Goal: Information Seeking & Learning: Learn about a topic

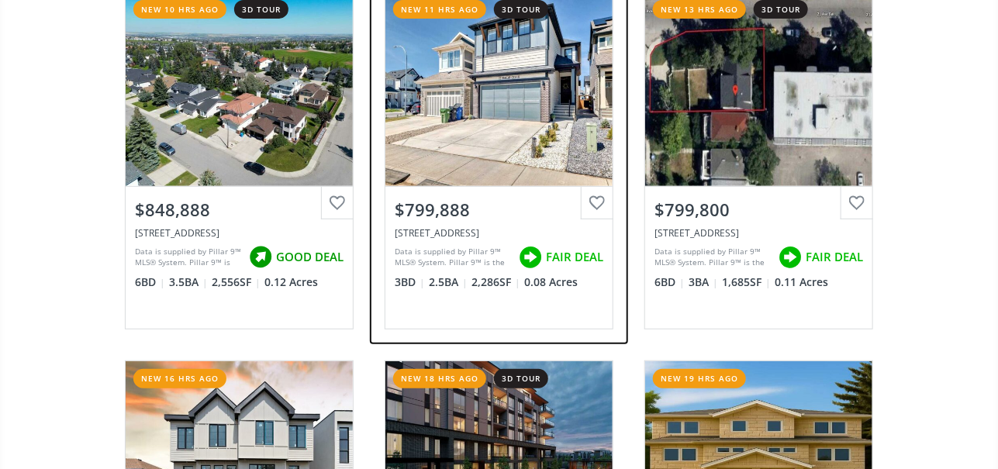
click at [487, 100] on div "View Photos & Details" at bounding box center [499, 89] width 227 height 194
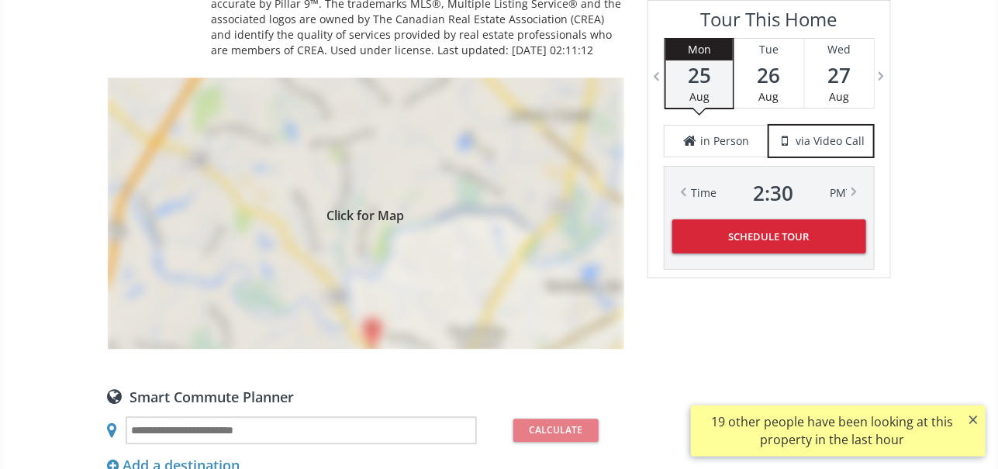
scroll to position [1474, 0]
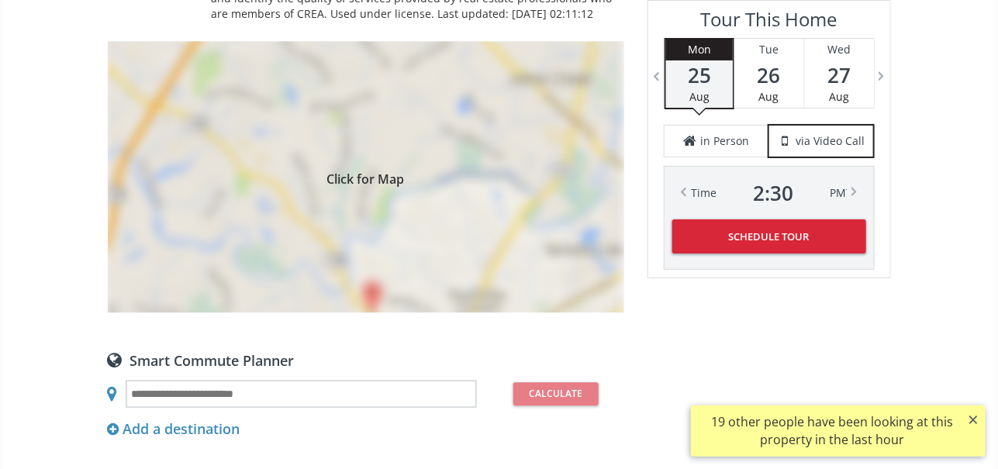
click at [393, 197] on div "Click for Map" at bounding box center [366, 177] width 517 height 272
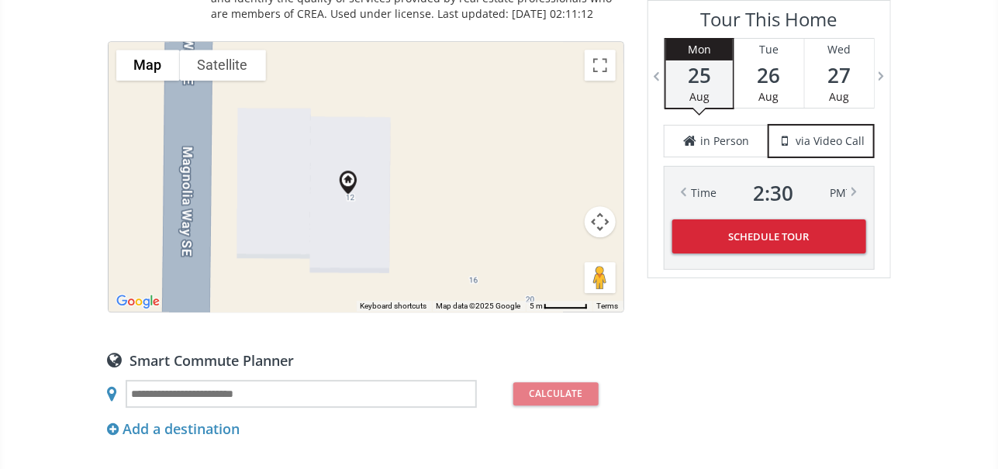
click at [227, 50] on button "Satellite" at bounding box center [223, 65] width 86 height 31
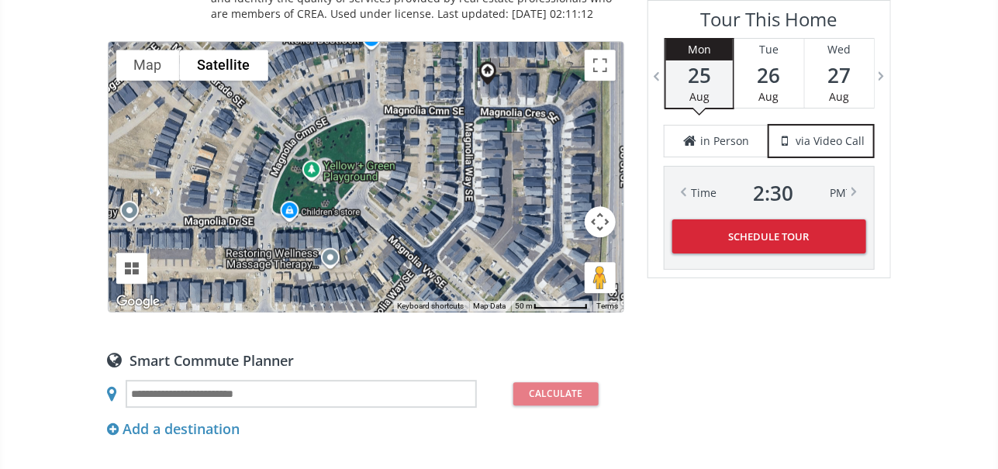
drag, startPoint x: 264, startPoint y: 171, endPoint x: 339, endPoint y: 56, distance: 137.3
click at [339, 56] on div at bounding box center [366, 177] width 515 height 270
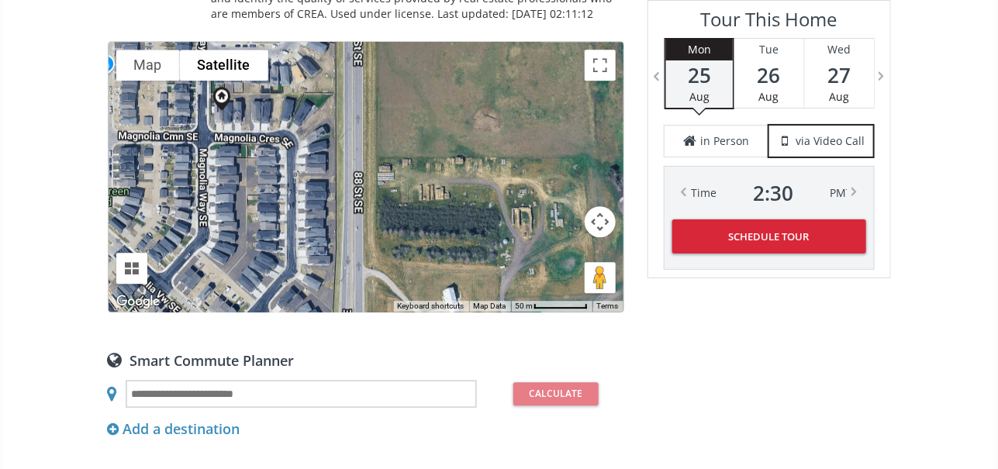
drag, startPoint x: 450, startPoint y: 155, endPoint x: 181, endPoint y: 180, distance: 270.3
click at [181, 180] on div at bounding box center [366, 177] width 515 height 270
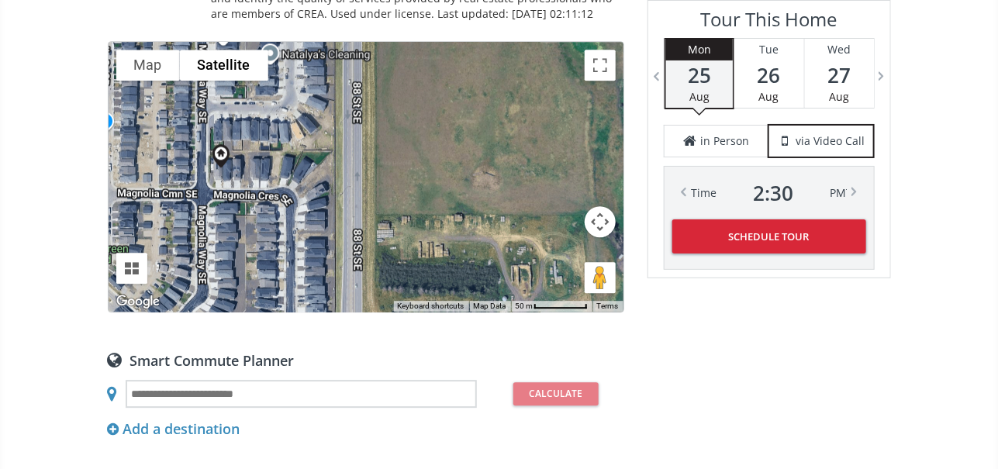
drag, startPoint x: 478, startPoint y: 161, endPoint x: 536, endPoint y: 219, distance: 81.7
click at [536, 219] on div at bounding box center [366, 177] width 515 height 270
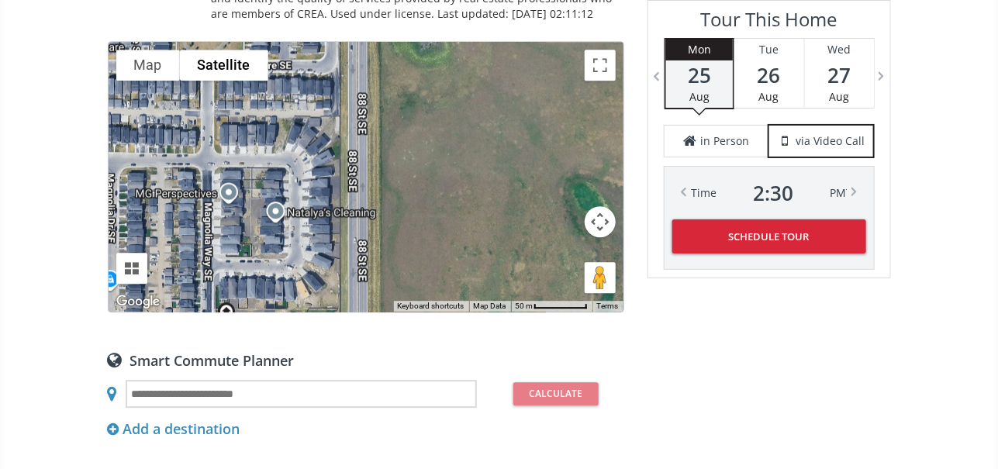
drag, startPoint x: 449, startPoint y: 107, endPoint x: 454, endPoint y: 268, distance: 161.4
click at [454, 268] on div at bounding box center [366, 177] width 515 height 270
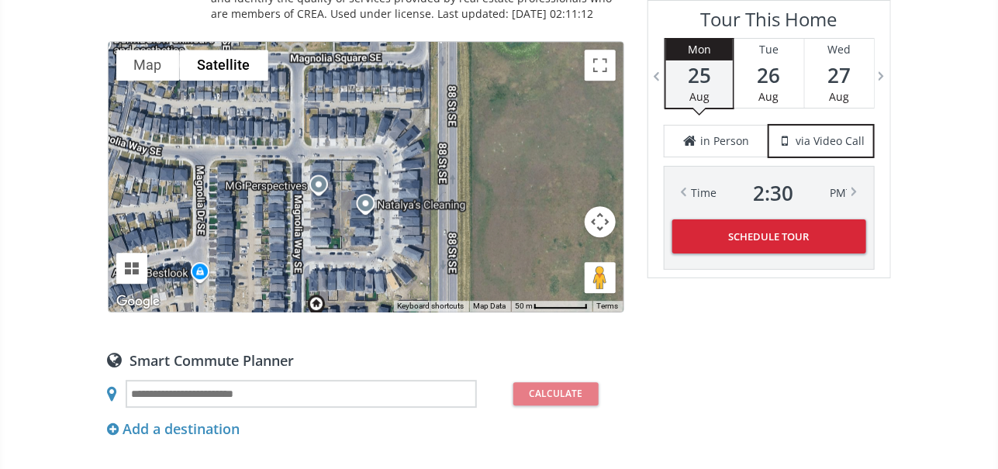
drag, startPoint x: 439, startPoint y: 140, endPoint x: 518, endPoint y: 109, distance: 85.0
click at [518, 109] on div at bounding box center [366, 177] width 515 height 270
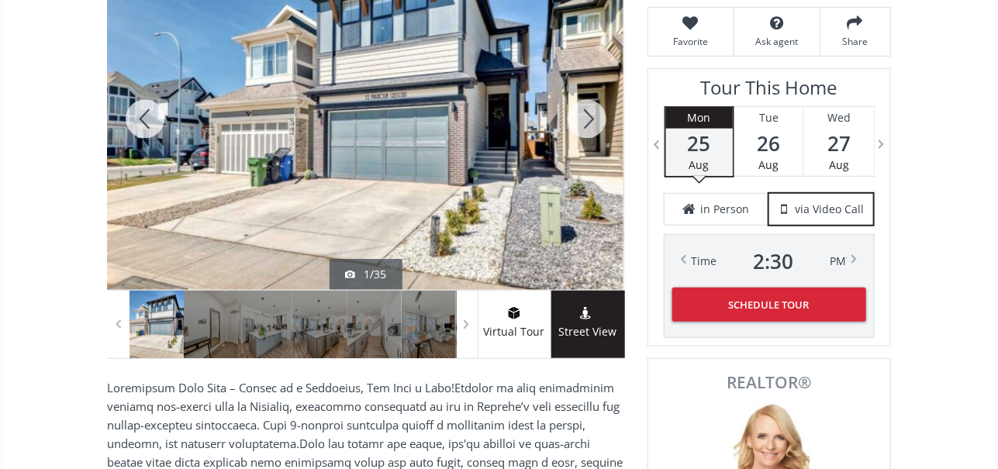
scroll to position [232, 0]
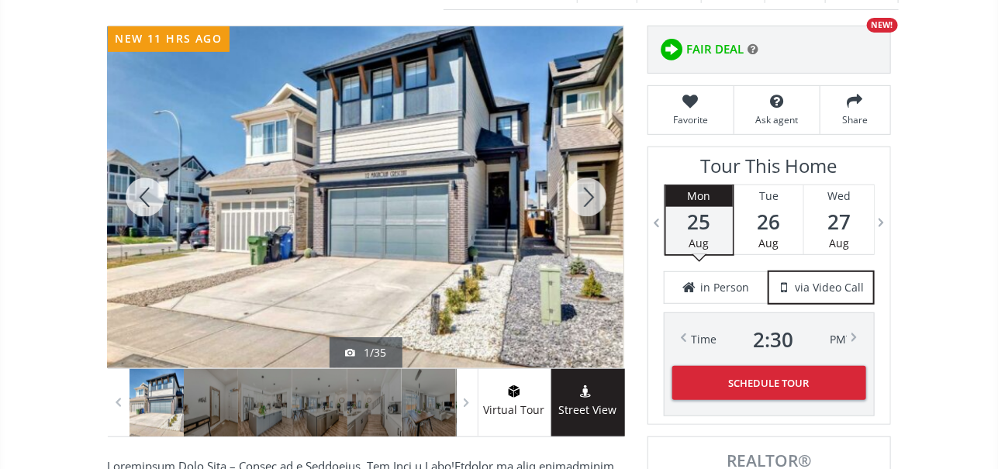
click at [146, 189] on div at bounding box center [145, 197] width 74 height 342
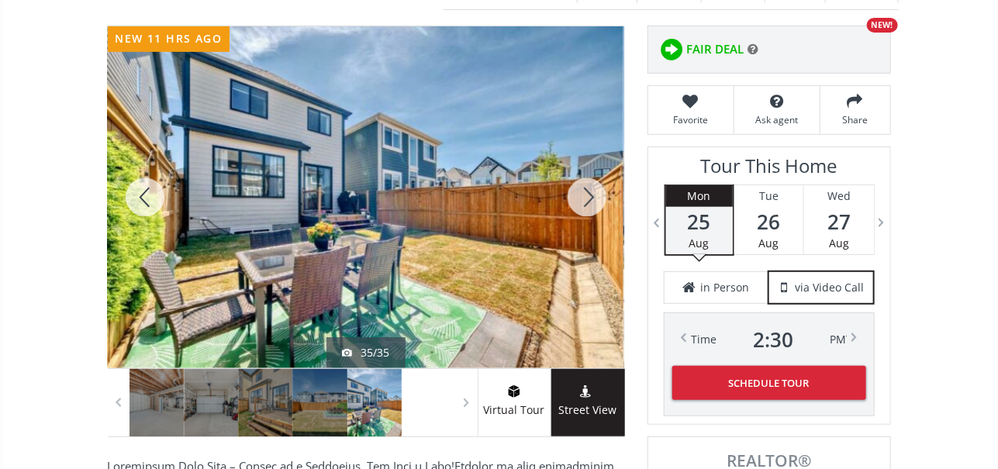
click at [144, 189] on div at bounding box center [145, 197] width 74 height 342
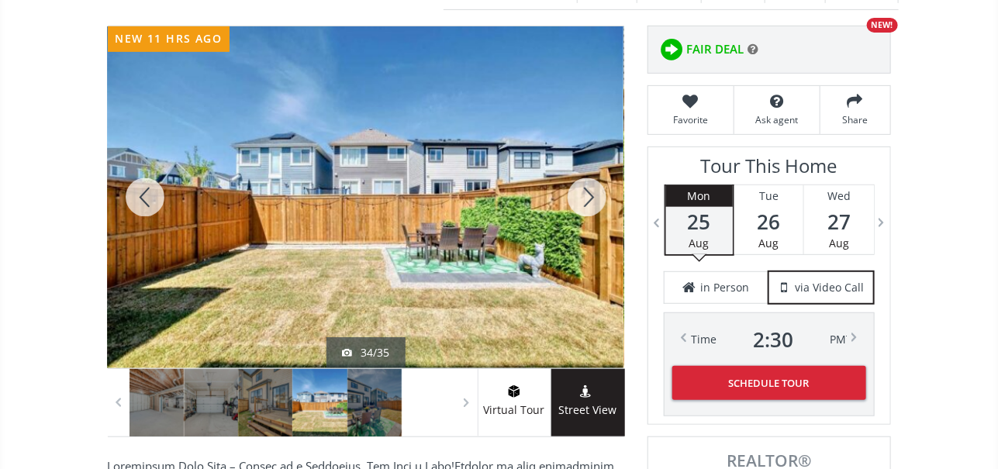
click at [143, 189] on div at bounding box center [145, 197] width 74 height 342
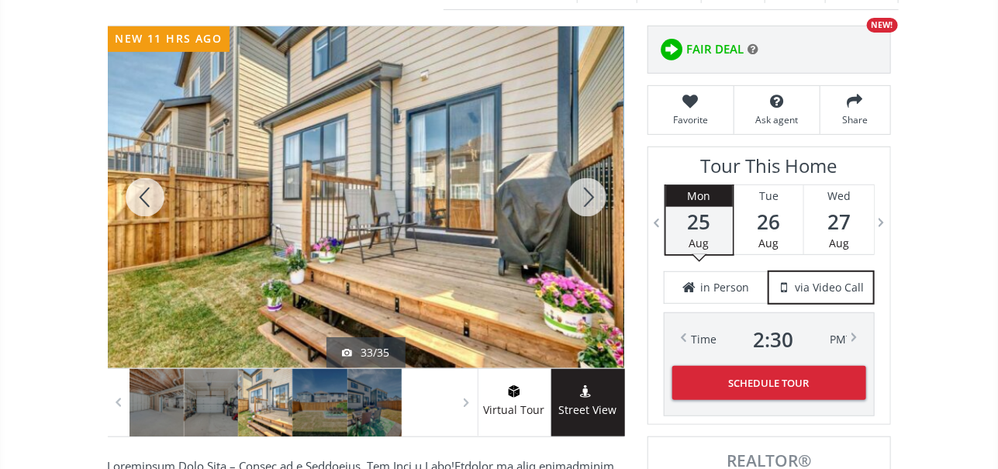
click at [139, 191] on div at bounding box center [145, 197] width 74 height 342
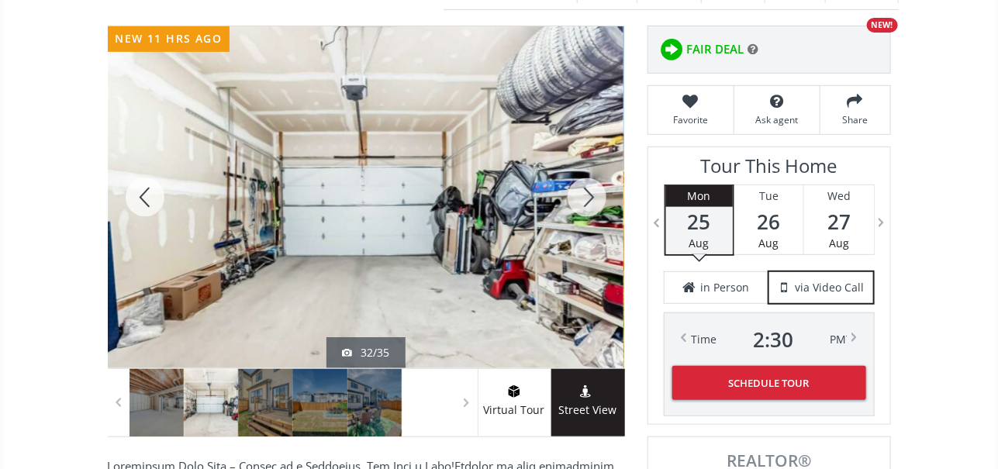
click at [140, 190] on div at bounding box center [145, 197] width 74 height 342
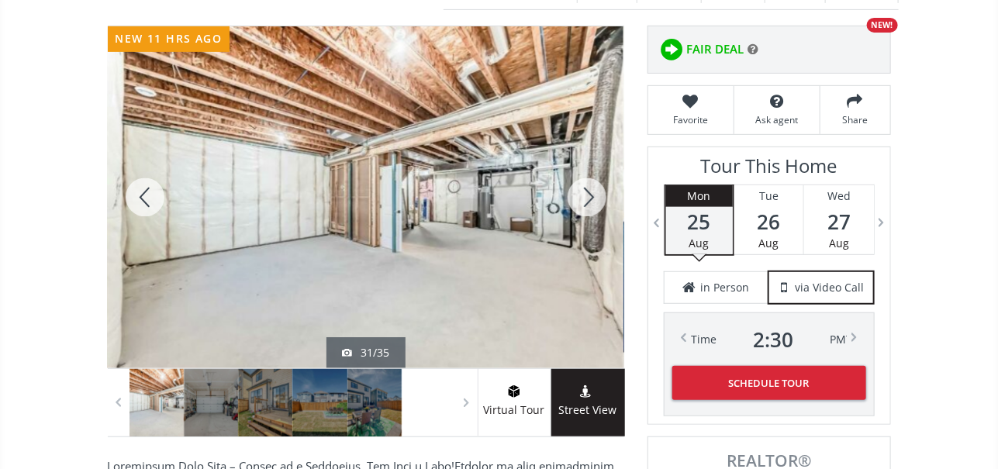
click at [140, 190] on div at bounding box center [145, 197] width 74 height 342
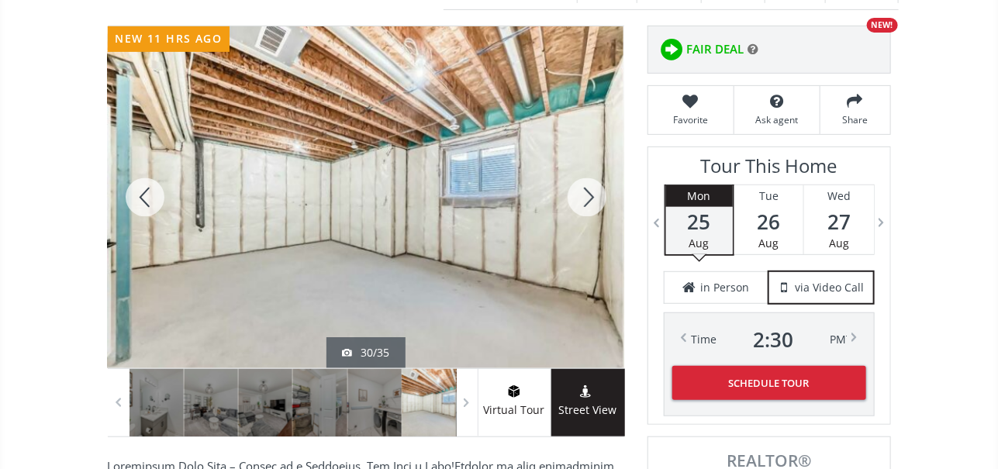
scroll to position [0, 0]
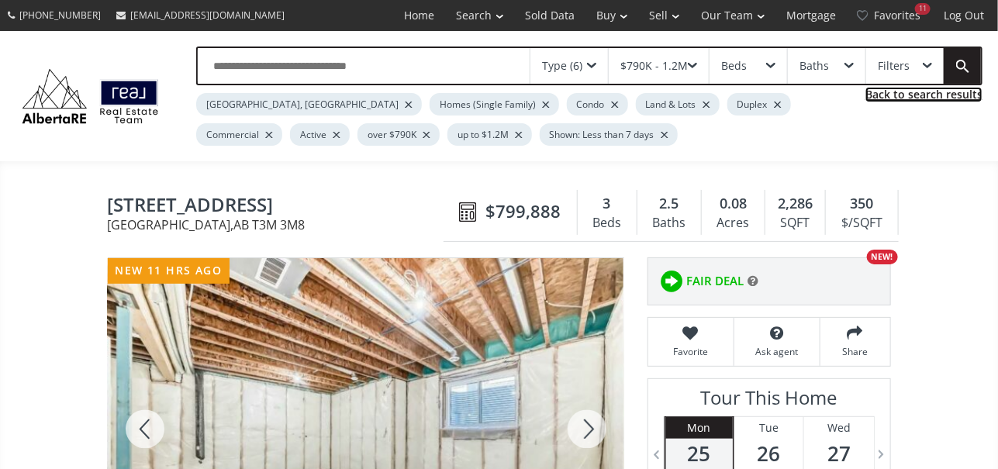
click at [916, 92] on link "Back to search results" at bounding box center [924, 95] width 117 height 16
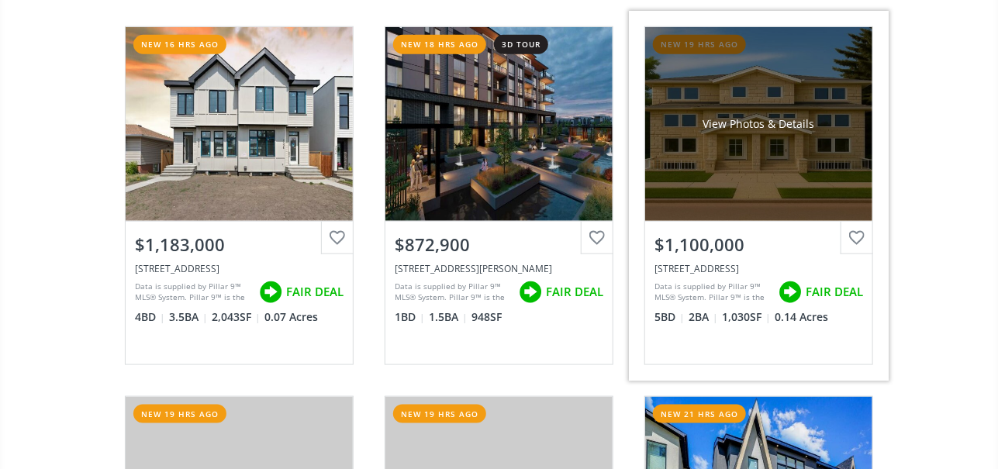
scroll to position [542, 0]
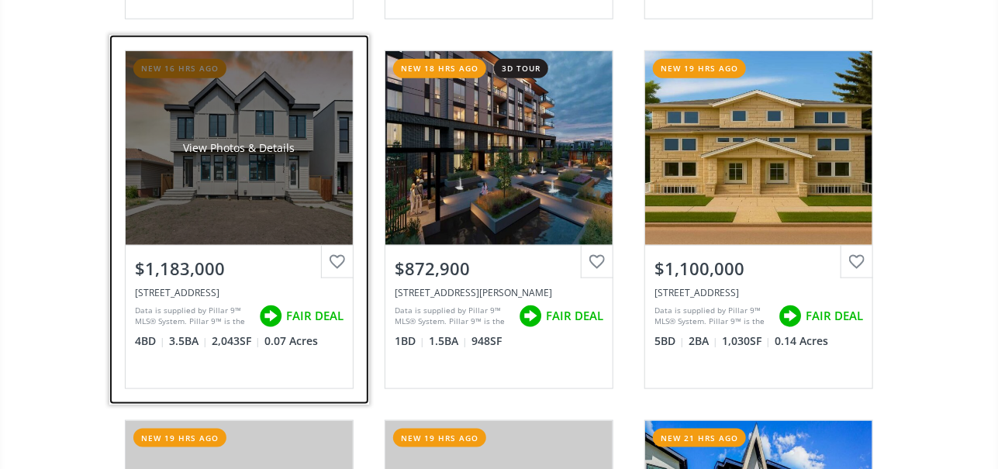
click at [231, 154] on div "View Photos & Details" at bounding box center [239, 148] width 227 height 194
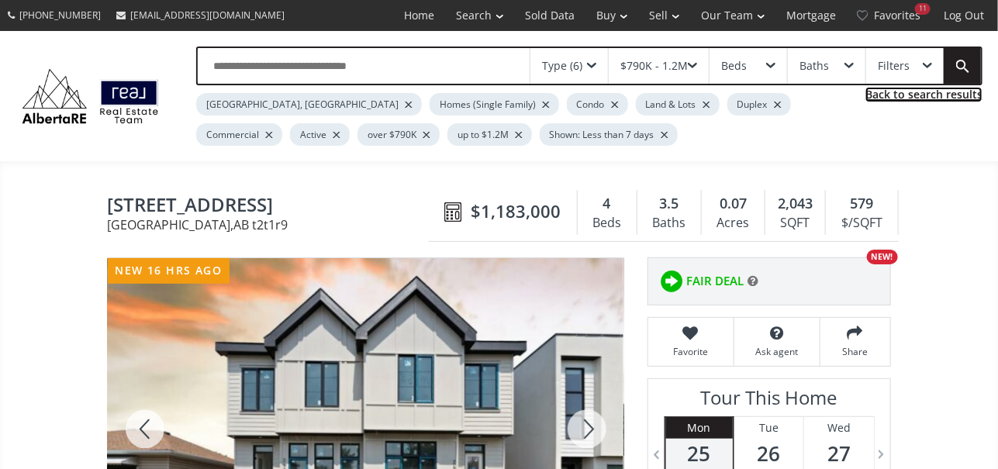
click at [912, 90] on link "Back to search results" at bounding box center [924, 95] width 117 height 16
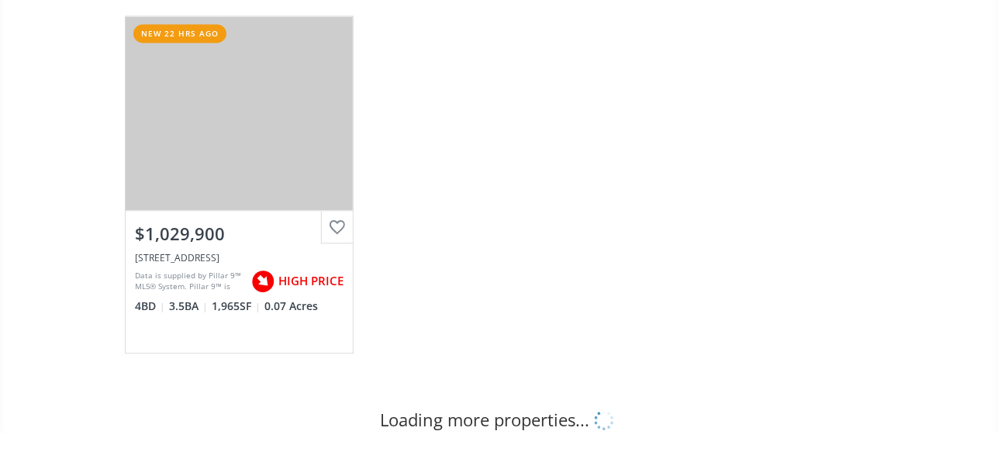
scroll to position [1318, 0]
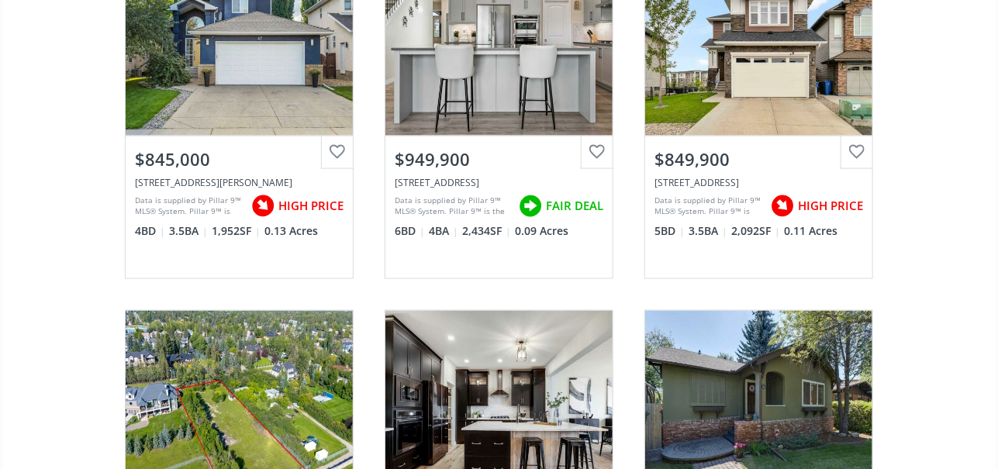
scroll to position [2793, 0]
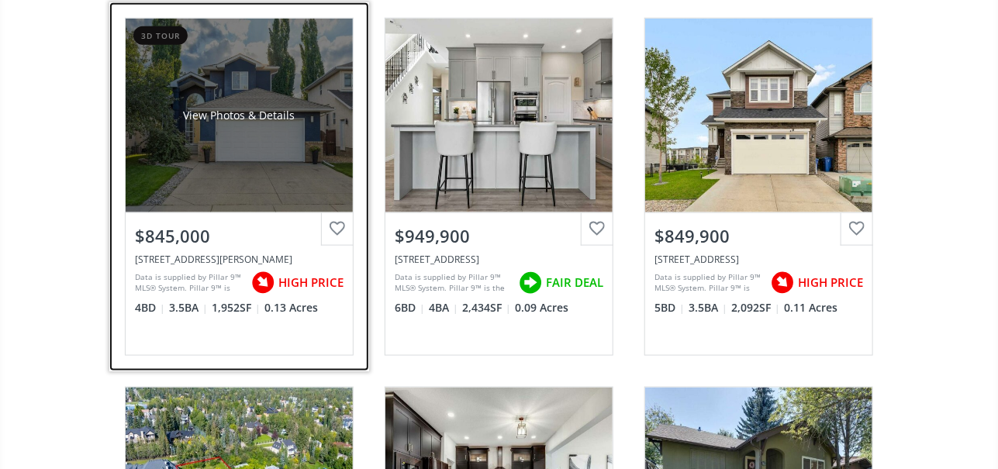
click at [246, 123] on div "View Photos & Details" at bounding box center [239, 116] width 227 height 194
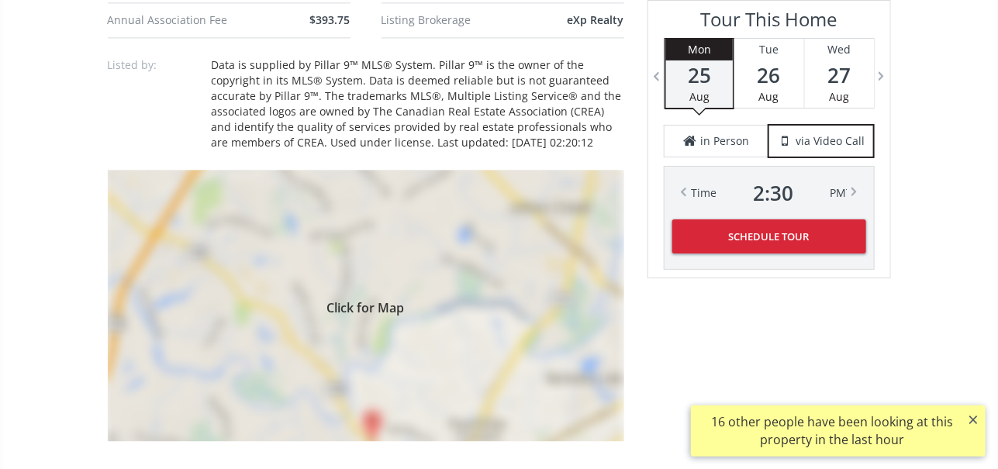
scroll to position [1396, 0]
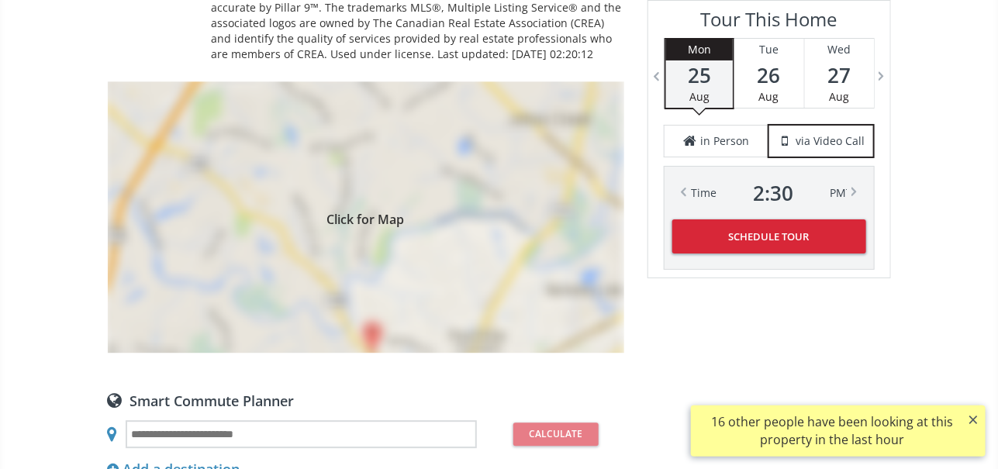
click at [436, 209] on div "Click for Map" at bounding box center [366, 217] width 517 height 272
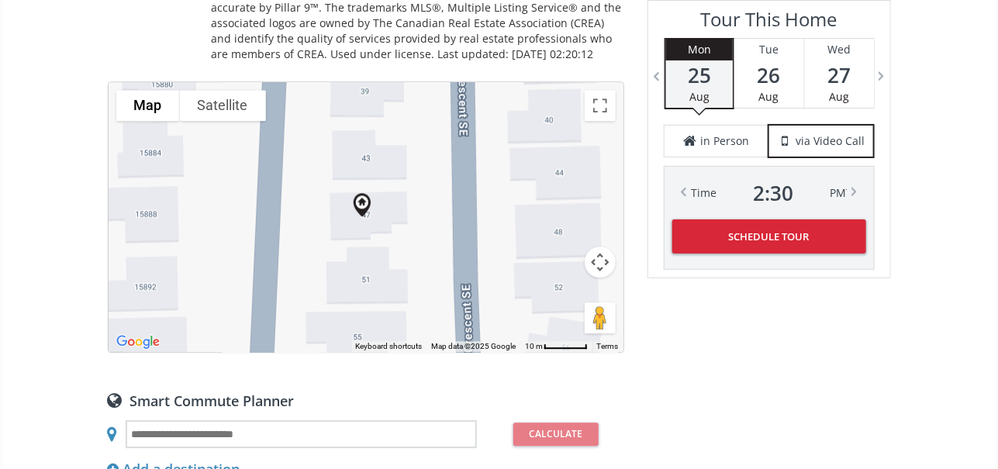
click at [220, 90] on button "Satellite" at bounding box center [223, 105] width 86 height 31
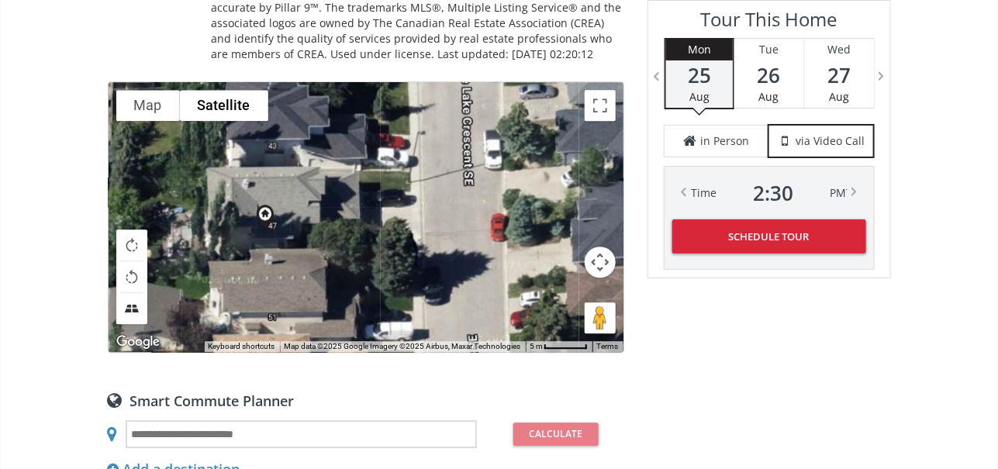
click at [133, 293] on button "Tilt map" at bounding box center [131, 308] width 31 height 31
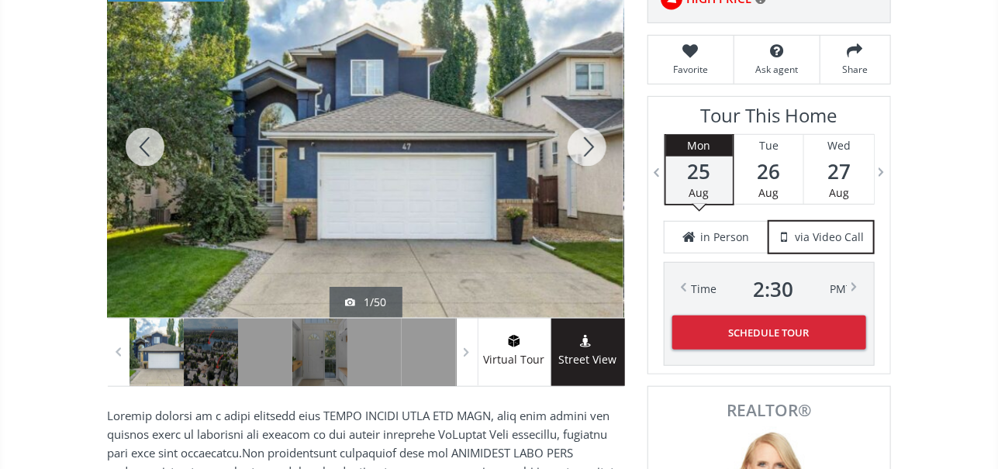
scroll to position [284, 0]
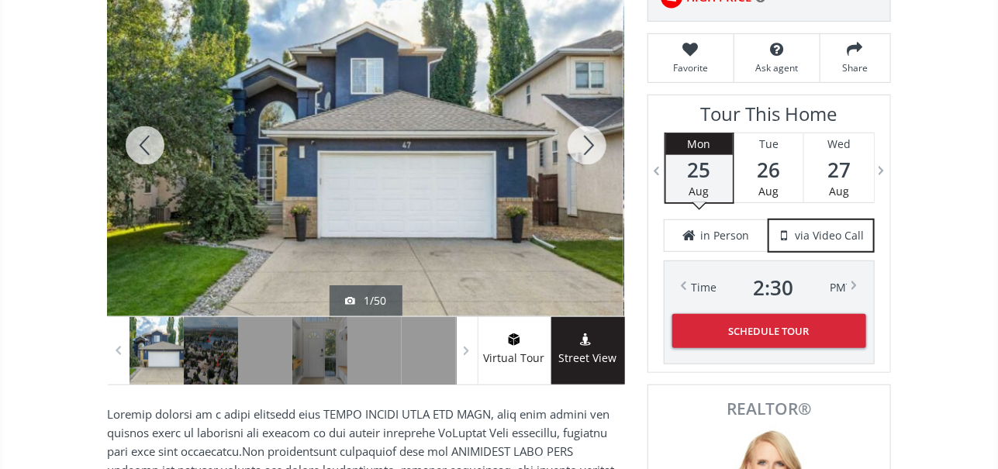
click at [144, 136] on div at bounding box center [145, 145] width 74 height 342
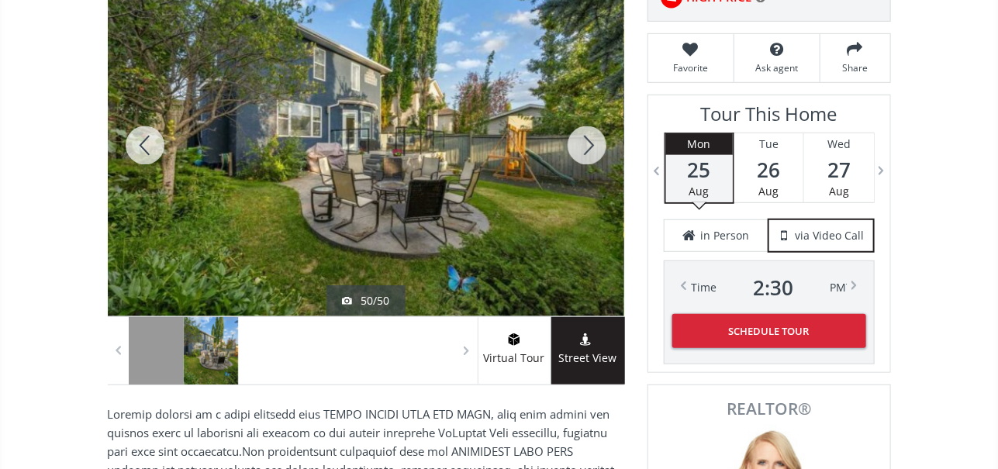
click at [144, 137] on div at bounding box center [145, 145] width 74 height 342
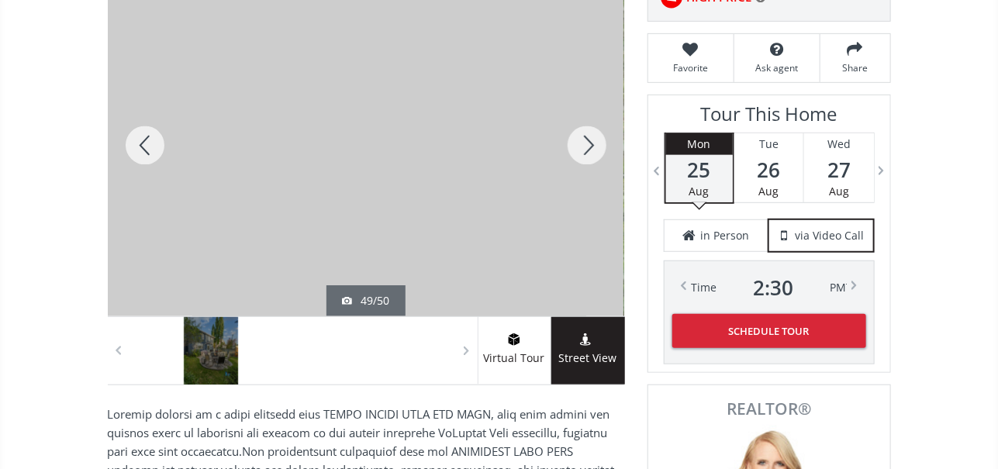
click at [144, 137] on div at bounding box center [145, 145] width 74 height 342
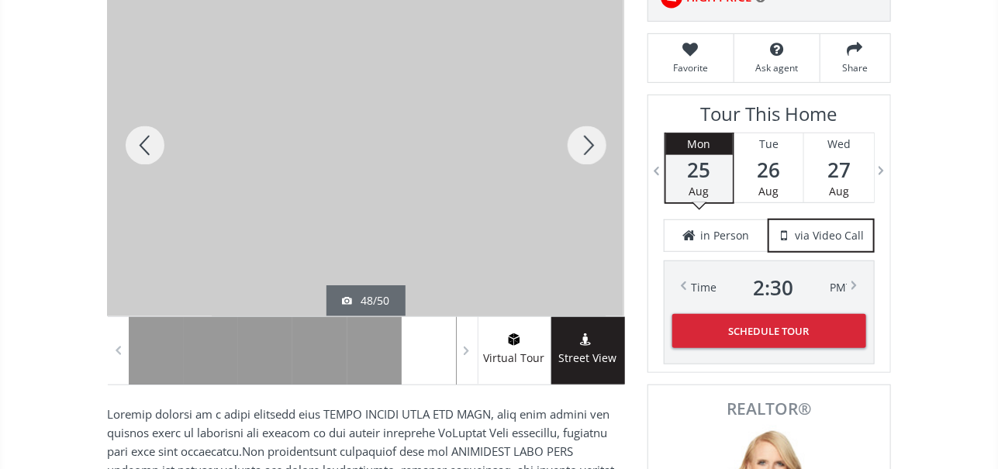
click at [144, 137] on div at bounding box center [145, 145] width 74 height 342
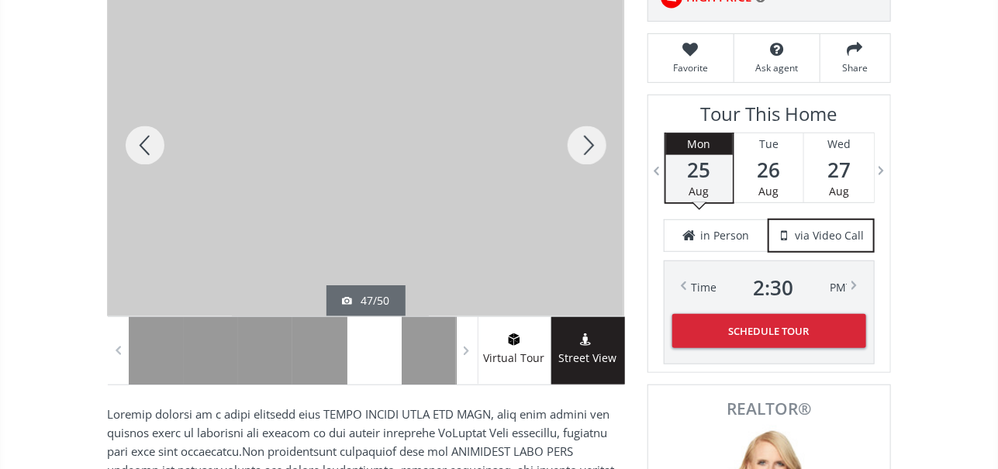
click at [144, 138] on div at bounding box center [145, 145] width 74 height 342
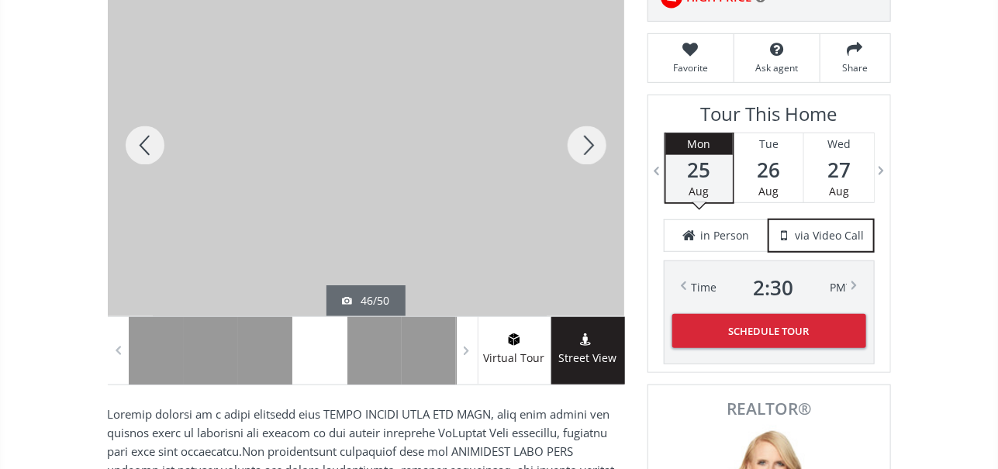
click at [144, 138] on div at bounding box center [145, 145] width 74 height 342
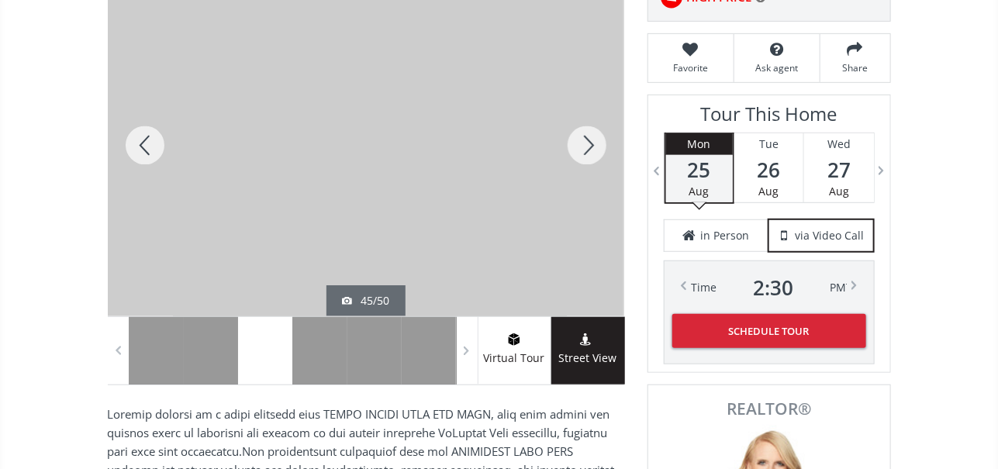
click at [144, 138] on div at bounding box center [145, 145] width 74 height 342
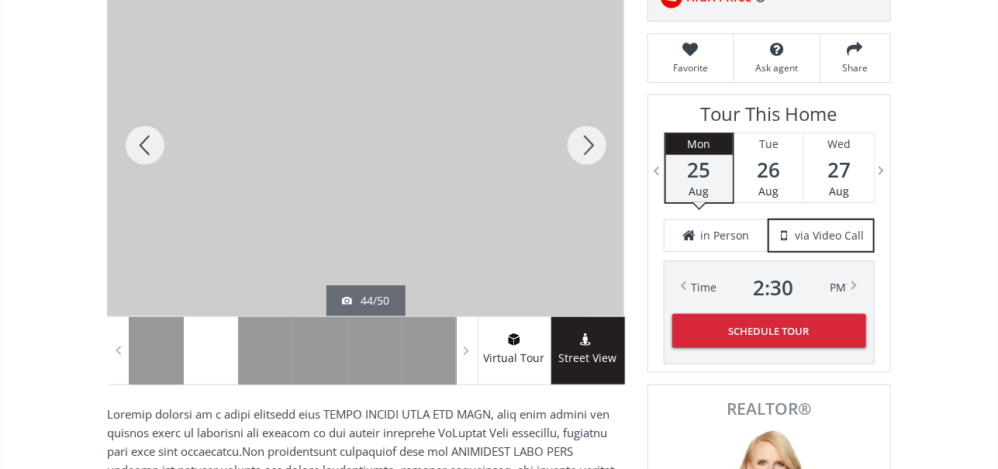
click at [144, 138] on div at bounding box center [145, 145] width 74 height 342
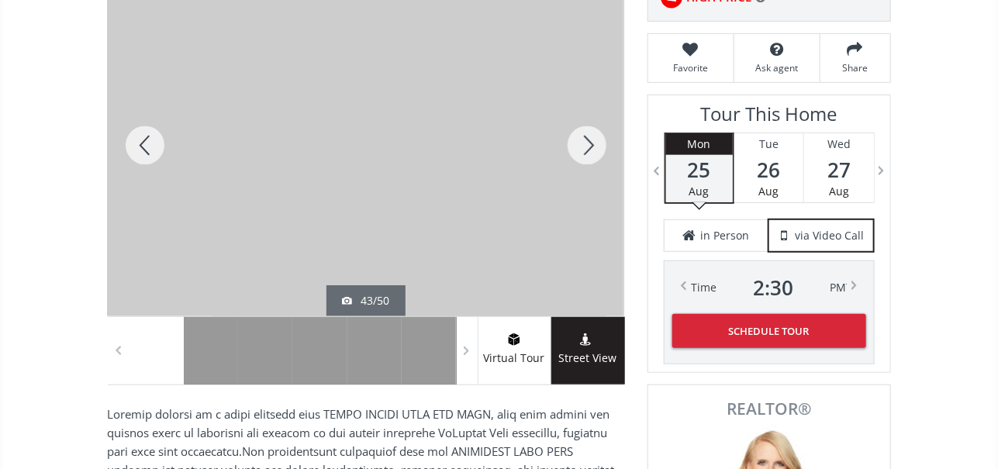
click at [144, 138] on div at bounding box center [145, 145] width 74 height 342
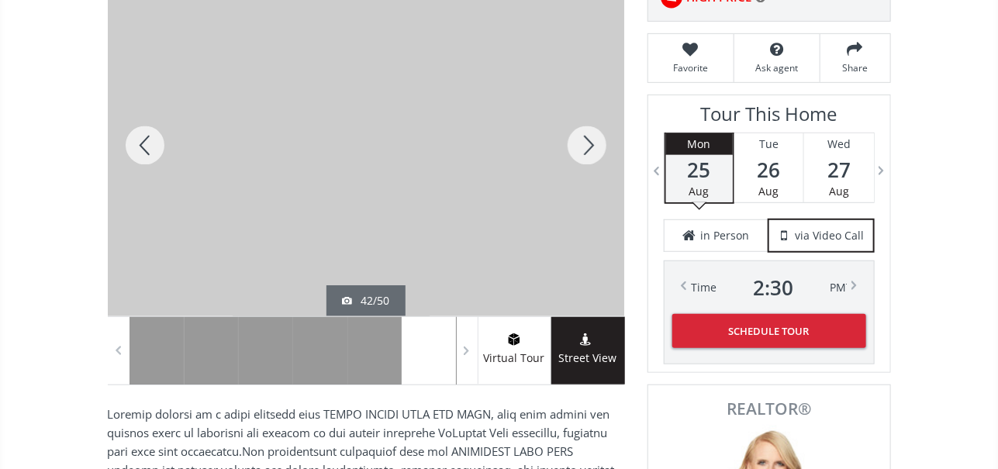
click at [144, 138] on div at bounding box center [145, 145] width 74 height 342
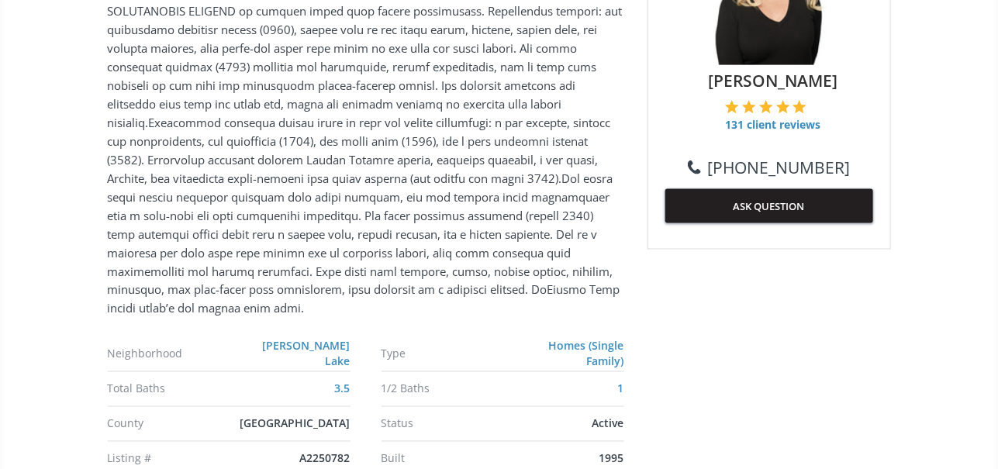
scroll to position [0, 0]
